Goal: Task Accomplishment & Management: Complete application form

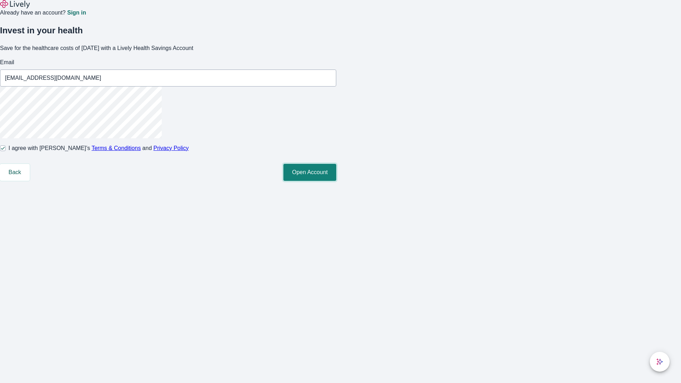
click at [336, 181] on button "Open Account" at bounding box center [310, 172] width 53 height 17
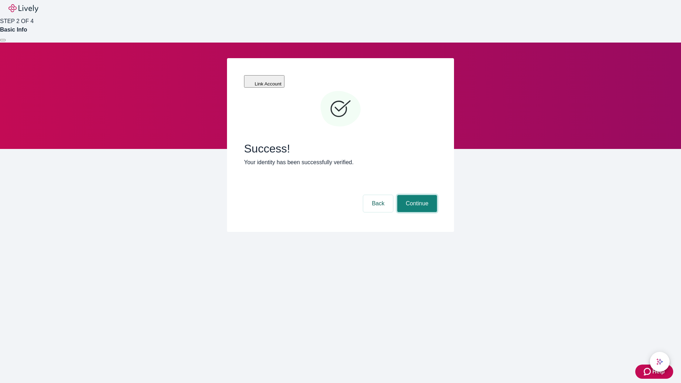
click at [416, 195] on button "Continue" at bounding box center [417, 203] width 40 height 17
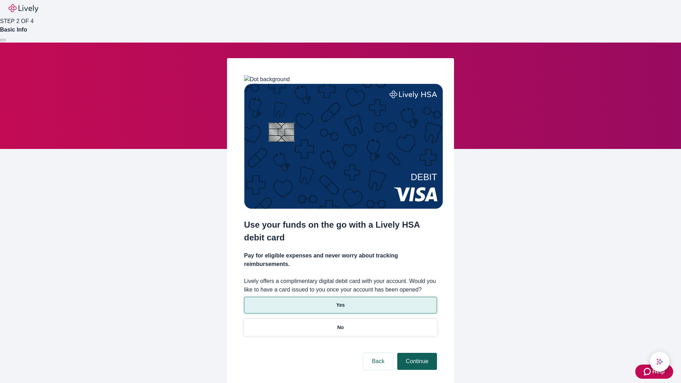
click at [340, 302] on p "Yes" at bounding box center [340, 305] width 9 height 7
click at [416, 353] on button "Continue" at bounding box center [417, 361] width 40 height 17
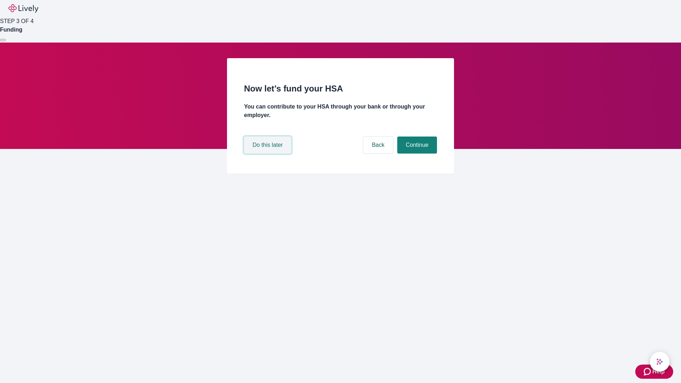
click at [269, 154] on button "Do this later" at bounding box center [267, 145] width 47 height 17
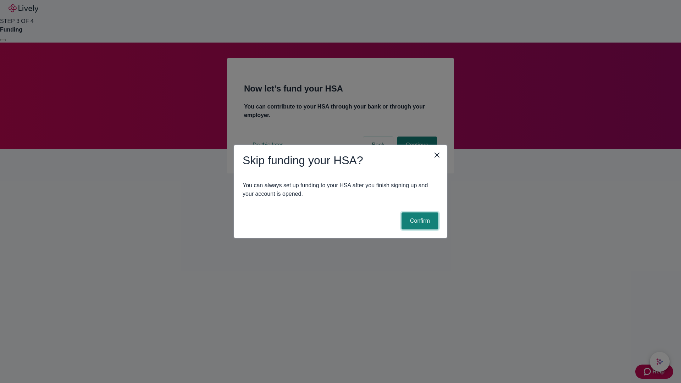
click at [419, 221] on button "Confirm" at bounding box center [420, 221] width 37 height 17
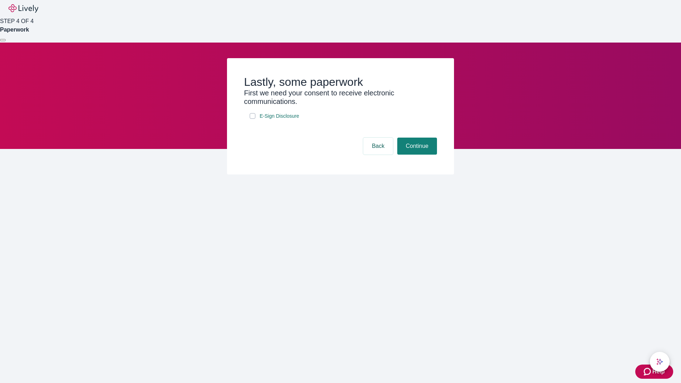
click at [253, 119] on input "E-Sign Disclosure" at bounding box center [253, 116] width 6 height 6
checkbox input "true"
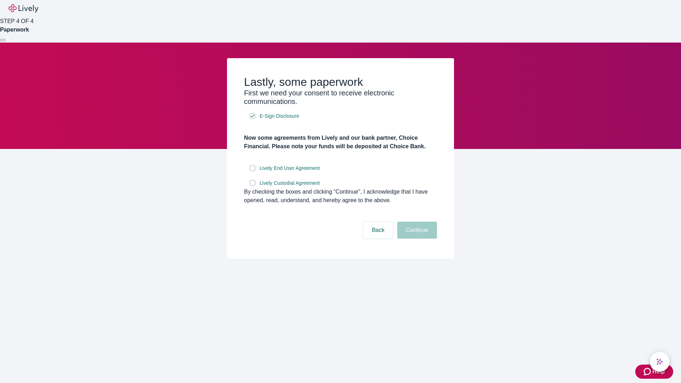
click at [253, 171] on input "Lively End User Agreement" at bounding box center [253, 168] width 6 height 6
checkbox input "true"
click at [253, 186] on input "Lively Custodial Agreement" at bounding box center [253, 183] width 6 height 6
checkbox input "true"
click at [416, 239] on button "Continue" at bounding box center [417, 230] width 40 height 17
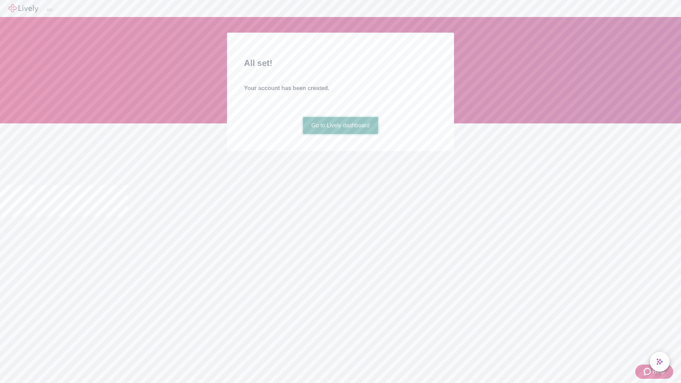
click at [340, 134] on link "Go to Lively dashboard" at bounding box center [341, 125] width 76 height 17
